Goal: Transaction & Acquisition: Book appointment/travel/reservation

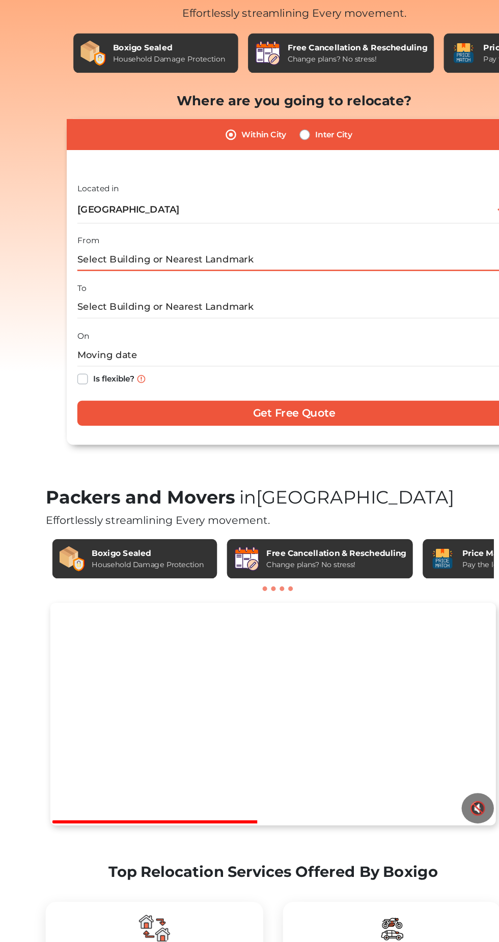
click at [118, 293] on input "text" at bounding box center [265, 295] width 335 height 18
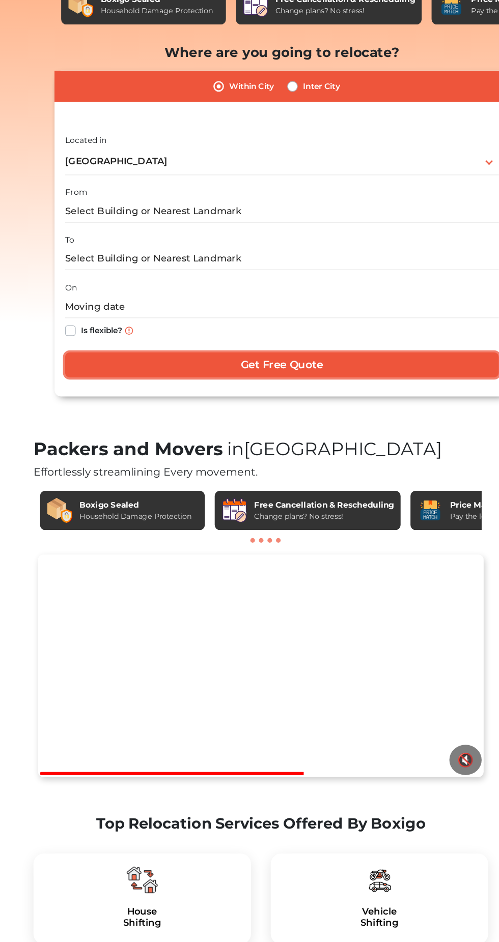
click at [194, 412] on input "Get Free Quote" at bounding box center [265, 413] width 335 height 19
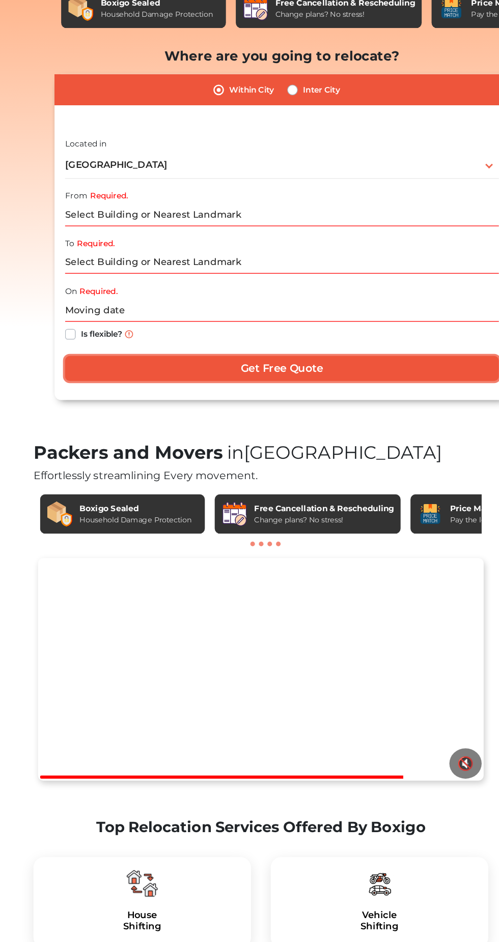
click at [101, 407] on input "Get Free Quote" at bounding box center [265, 413] width 335 height 19
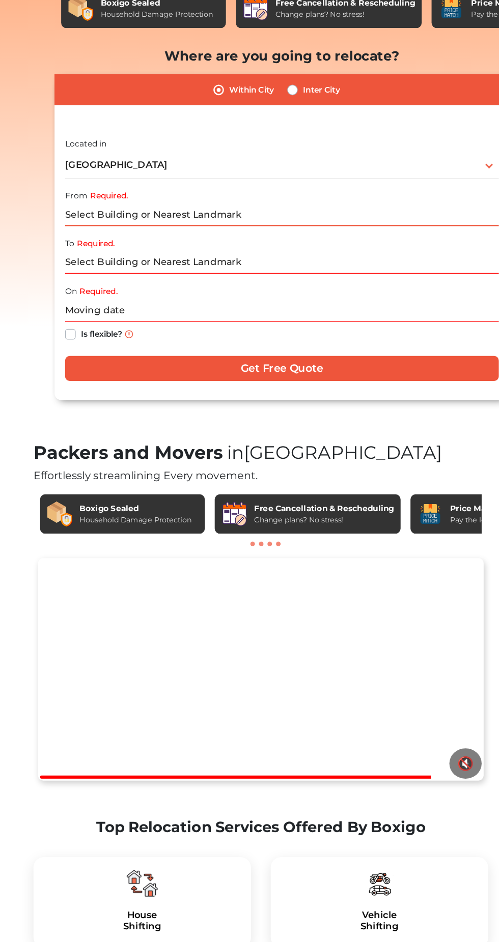
click at [98, 296] on input "Required." at bounding box center [265, 295] width 335 height 18
click at [119, 296] on input "Required." at bounding box center [265, 295] width 335 height 18
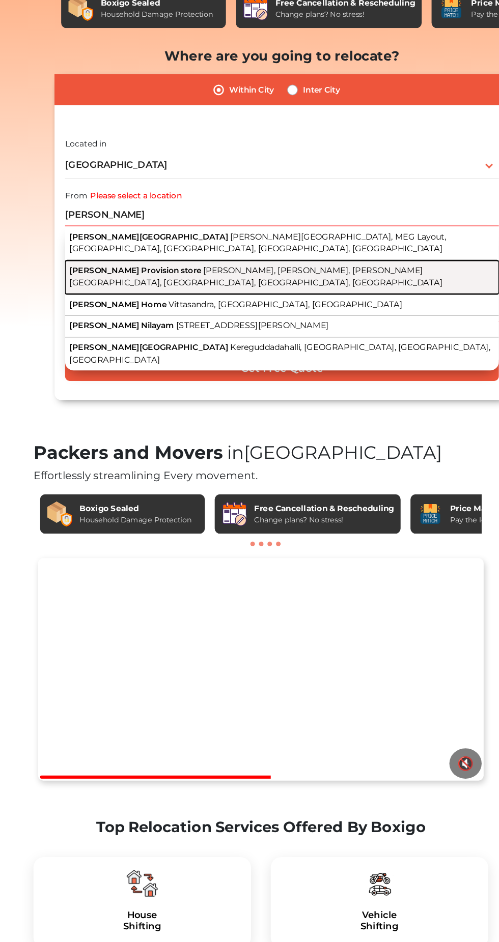
click at [346, 343] on button "Kanthamma Provision store Kapila Nagar, Chowdeshwari Nagar, Rajiv Gandhi Nagar,…" at bounding box center [265, 343] width 335 height 26
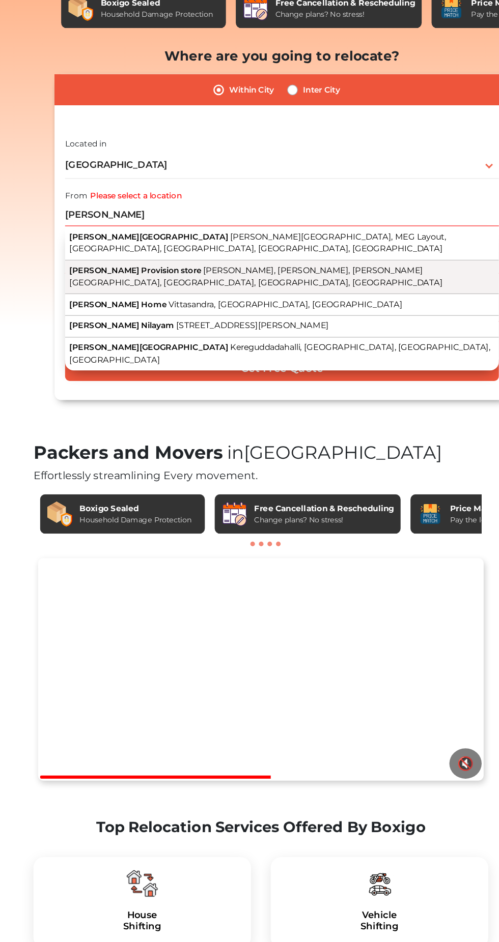
type input "Kanthamma Provision store, Kapila Nagar, Chowdeshwari Nagar, Rajiv Gandhi Nagar…"
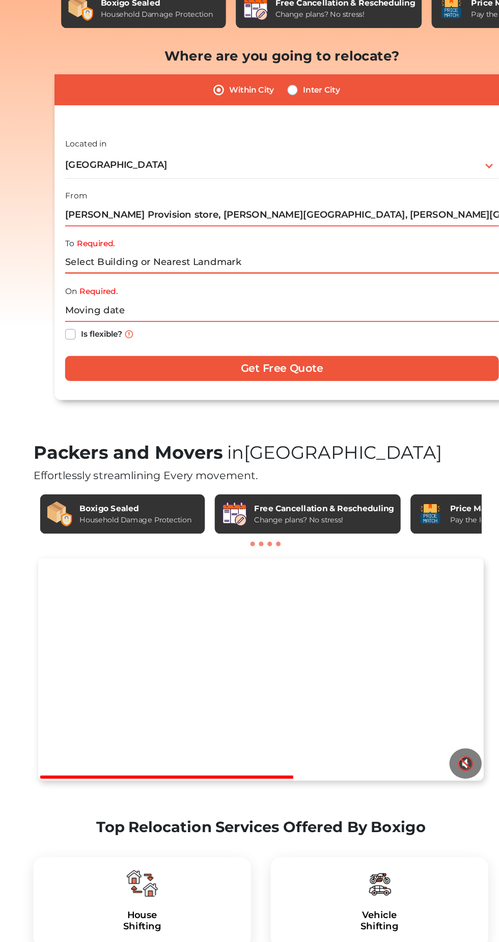
click at [354, 333] on input "Required." at bounding box center [265, 332] width 335 height 18
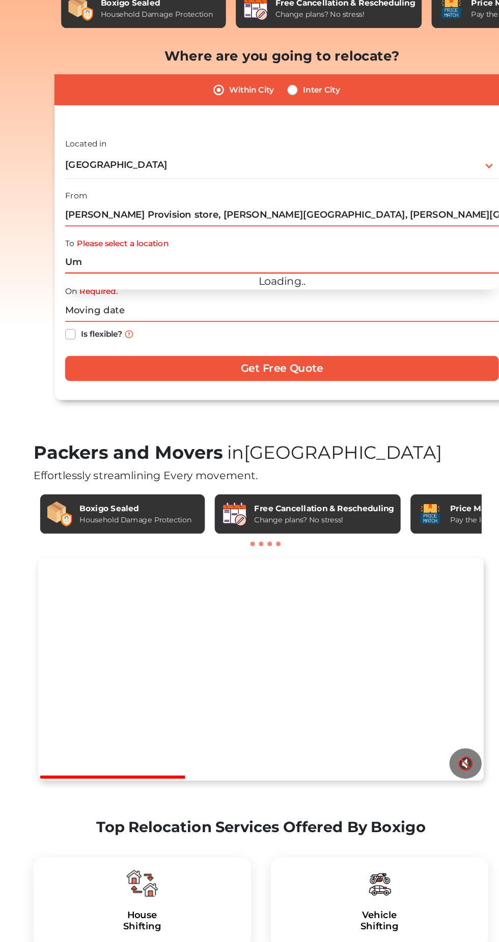
type input "U"
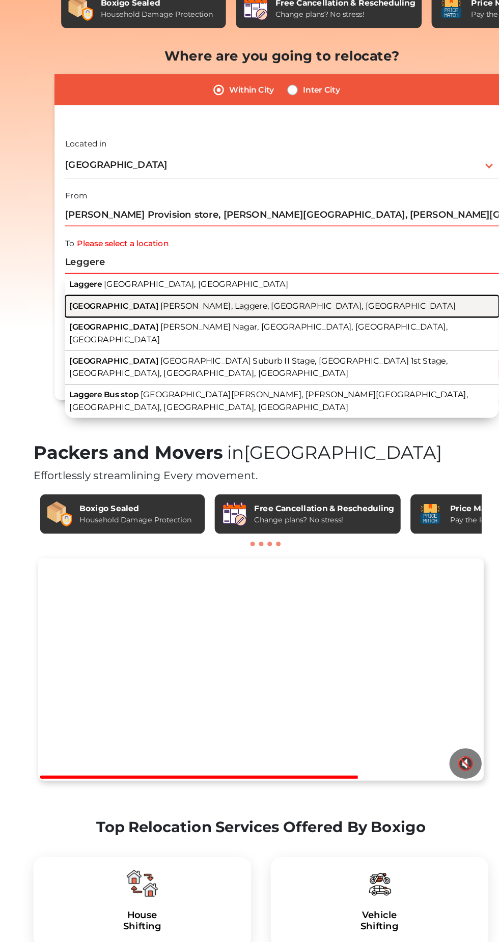
click at [370, 364] on button "Laggere Bridge Narasimhaswamy Layout, Laggere, Bengaluru, Karnataka" at bounding box center [265, 365] width 335 height 17
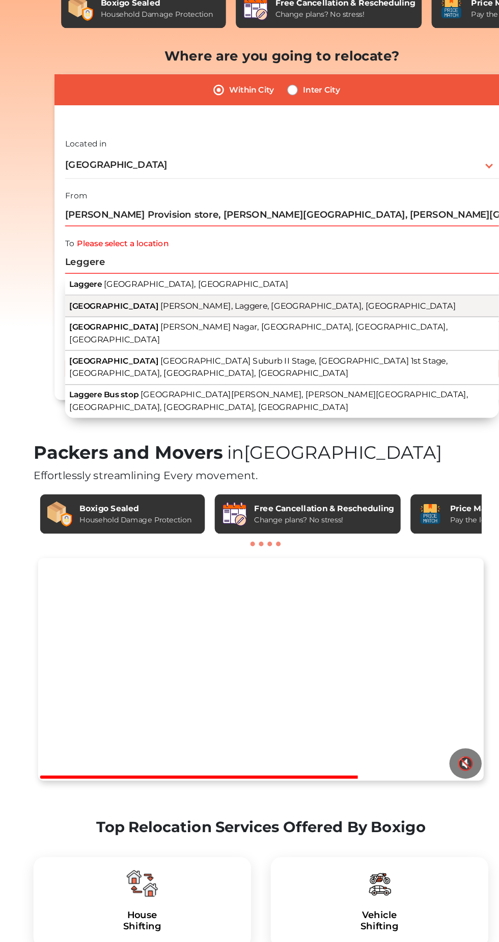
type input "Laggere Bridge, Narasimhaswamy Layout, Laggere, Bengaluru, Karnataka"
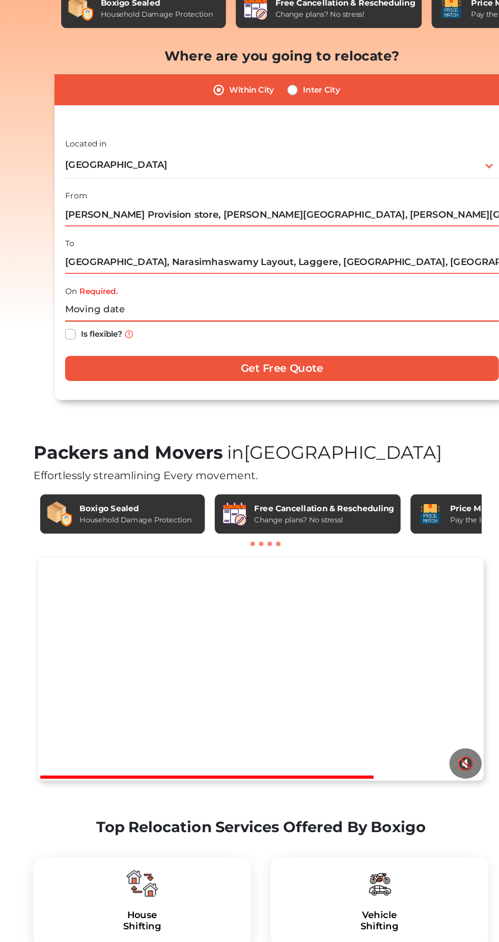
click at [337, 371] on input "text" at bounding box center [265, 369] width 335 height 18
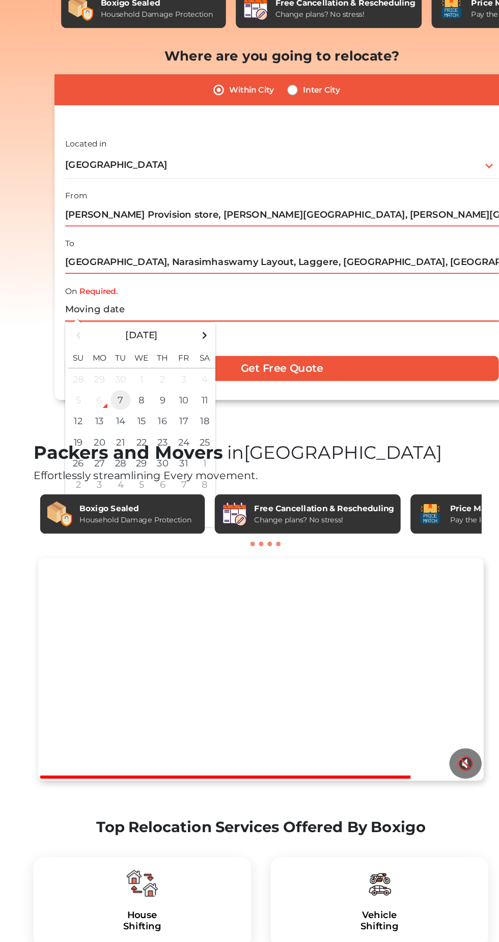
click at [149, 434] on td "7" at bounding box center [141, 438] width 16 height 16
type input "10/07/2025 10:13 PM"
click at [303, 456] on div "Packers and Movers in Bangalore Effortlessly streamlining Every movement. Boxig…" at bounding box center [249, 272] width 366 height 396
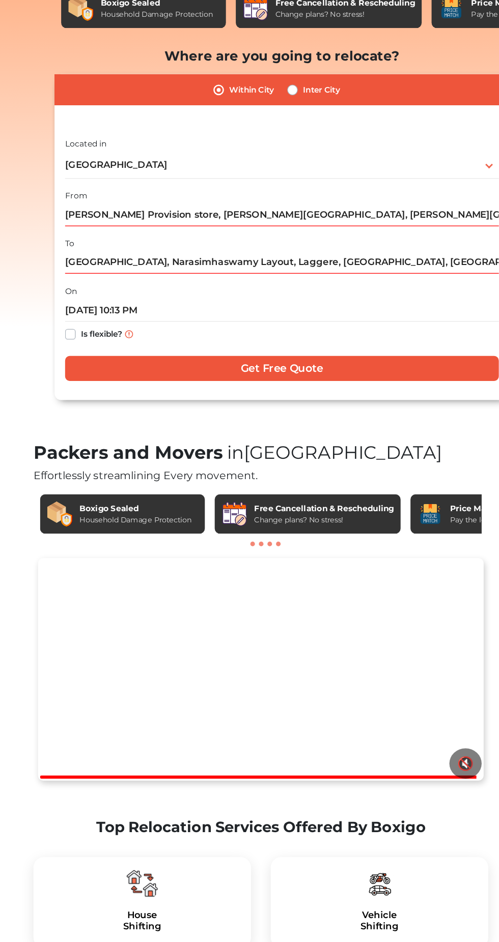
click at [110, 386] on label "Is flexible?" at bounding box center [126, 386] width 32 height 11
click at [102, 386] on input "Is flexible?" at bounding box center [102, 386] width 8 height 10
checkbox input "true"
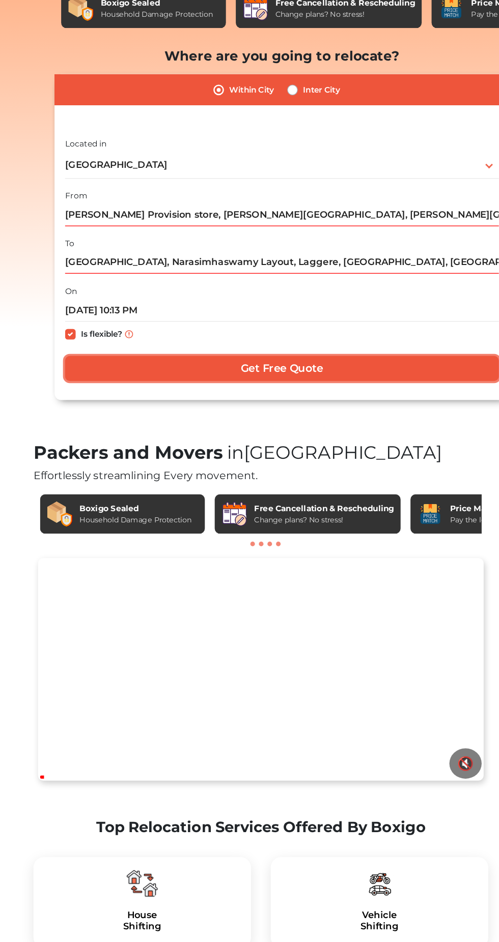
click at [219, 418] on input "Get Free Quote" at bounding box center [265, 413] width 335 height 19
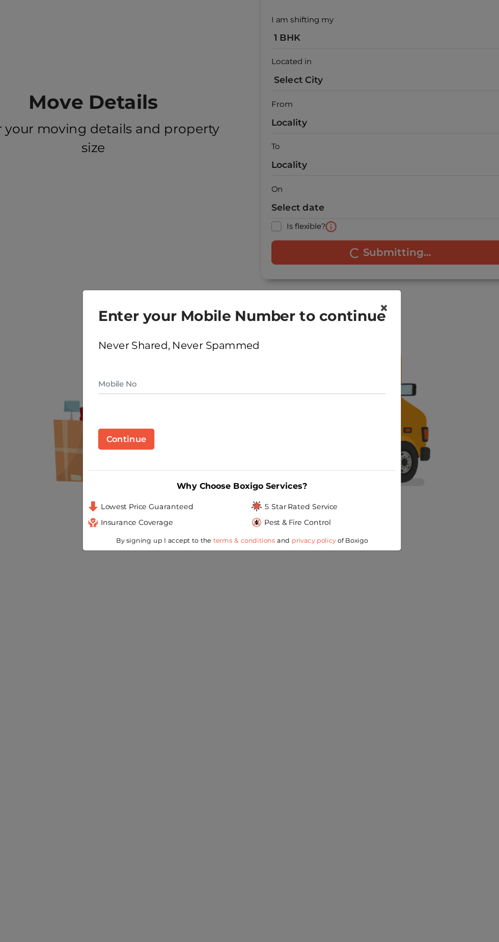
click at [363, 377] on span "×" at bounding box center [362, 381] width 7 height 15
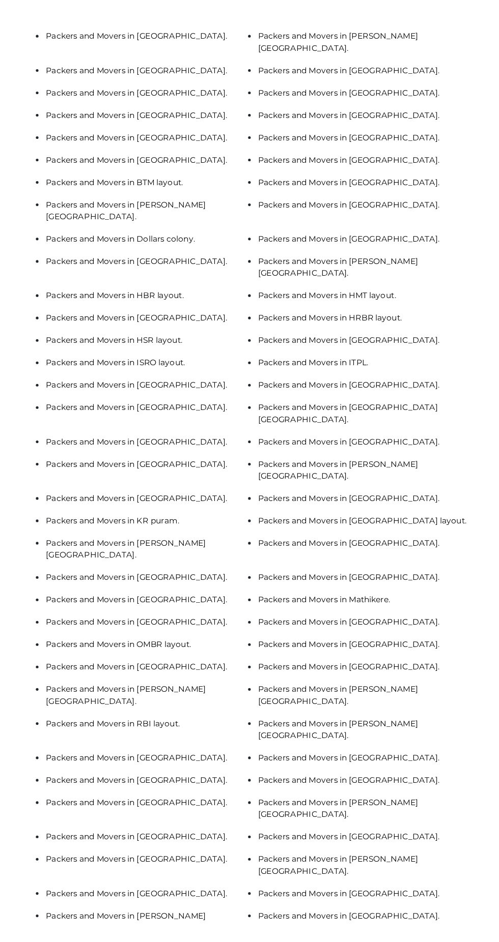
scroll to position [2552, 0]
